Goal: Understand process/instructions: Learn how to perform a task or action

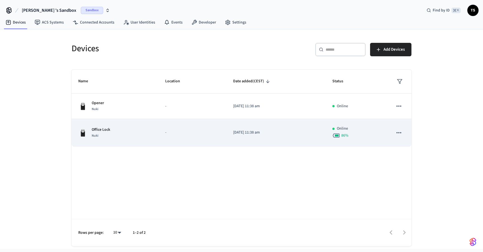
click at [401, 133] on icon "sticky table" at bounding box center [399, 132] width 7 height 7
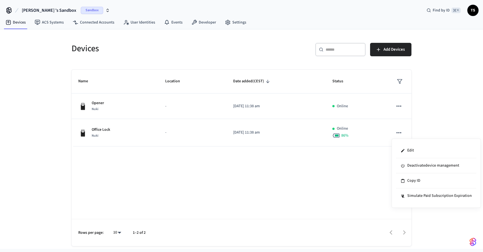
click at [401, 107] on div at bounding box center [241, 126] width 483 height 252
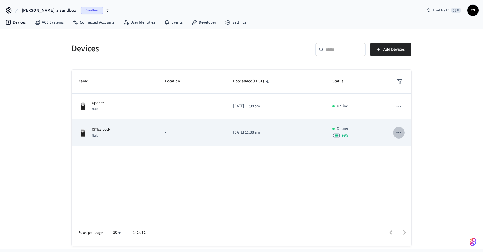
click at [400, 133] on icon "sticky table" at bounding box center [399, 132] width 7 height 7
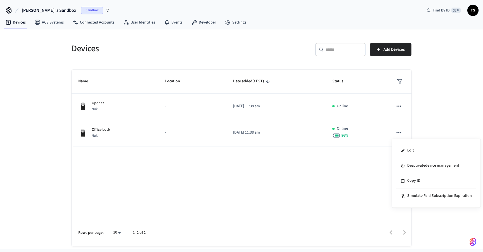
click at [355, 162] on div at bounding box center [241, 126] width 483 height 252
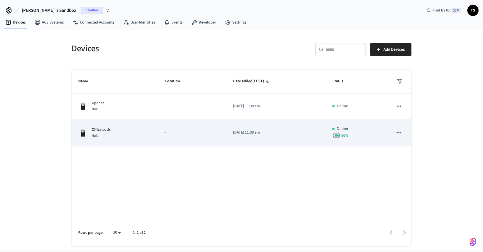
click at [201, 133] on p "-" at bounding box center [192, 133] width 55 height 6
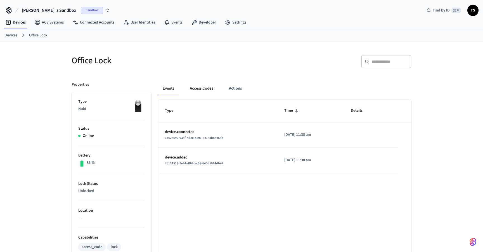
click at [205, 91] on button "Access Codes" at bounding box center [201, 88] width 32 height 13
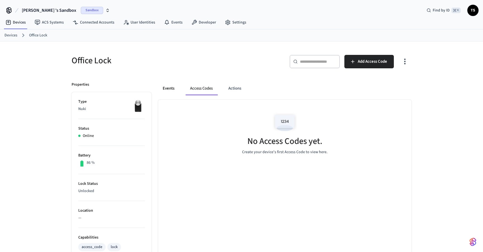
click at [171, 85] on button "Events" at bounding box center [168, 88] width 21 height 13
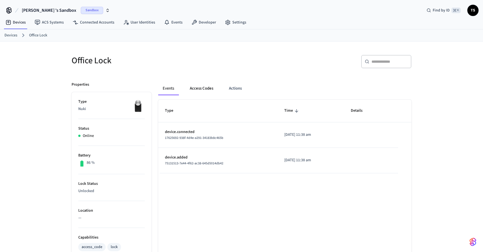
click at [203, 88] on button "Access Codes" at bounding box center [201, 88] width 32 height 13
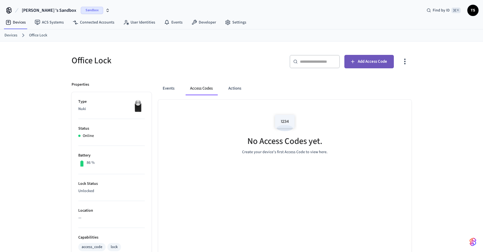
click at [362, 62] on span "Add Access Code" at bounding box center [372, 61] width 29 height 7
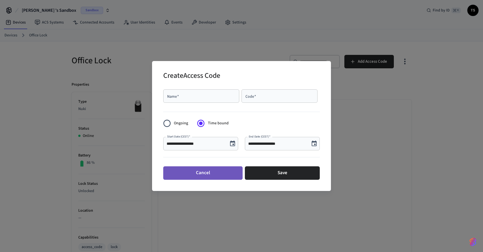
click at [216, 173] on button "Cancel" at bounding box center [202, 172] width 79 height 13
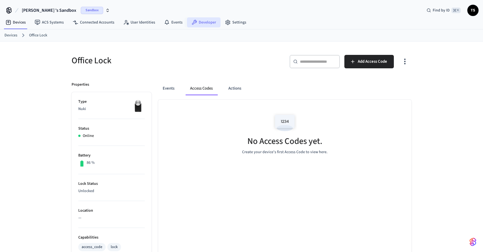
click at [200, 26] on link "Developer" at bounding box center [204, 22] width 34 height 10
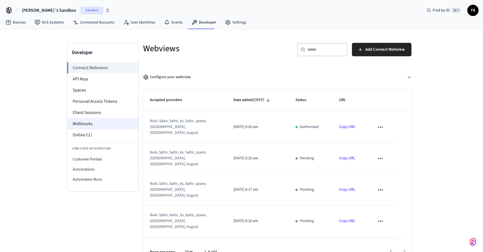
click at [98, 125] on li "Webhooks" at bounding box center [102, 123] width 71 height 11
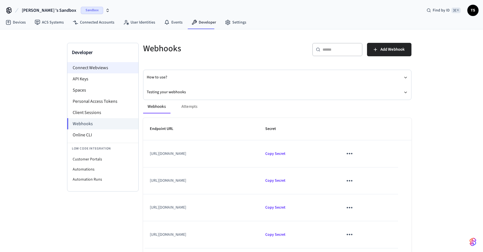
click at [104, 70] on li "Connect Webviews" at bounding box center [102, 67] width 71 height 11
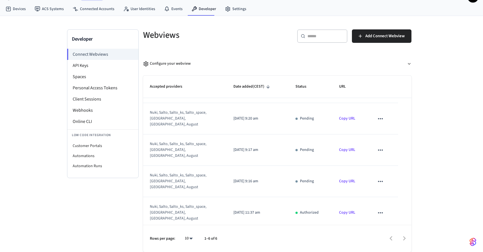
scroll to position [13, 0]
click at [96, 112] on li "Webhooks" at bounding box center [102, 110] width 71 height 11
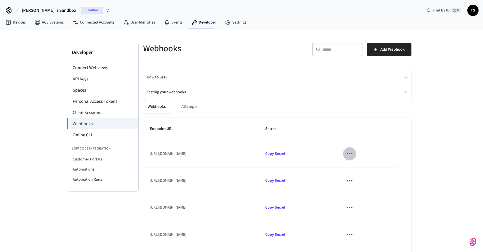
click at [354, 153] on icon "sticky table" at bounding box center [350, 153] width 9 height 9
click at [371, 151] on div at bounding box center [241, 126] width 483 height 252
click at [341, 92] on button "Testing your webhooks" at bounding box center [277, 92] width 261 height 15
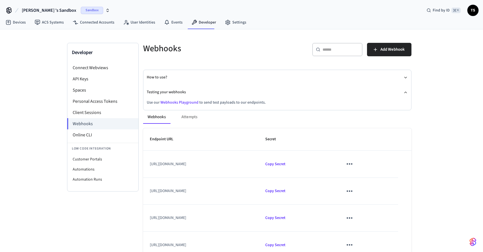
click at [189, 102] on link "Webhooks Playground" at bounding box center [180, 103] width 38 height 6
